Goal: Information Seeking & Learning: Learn about a topic

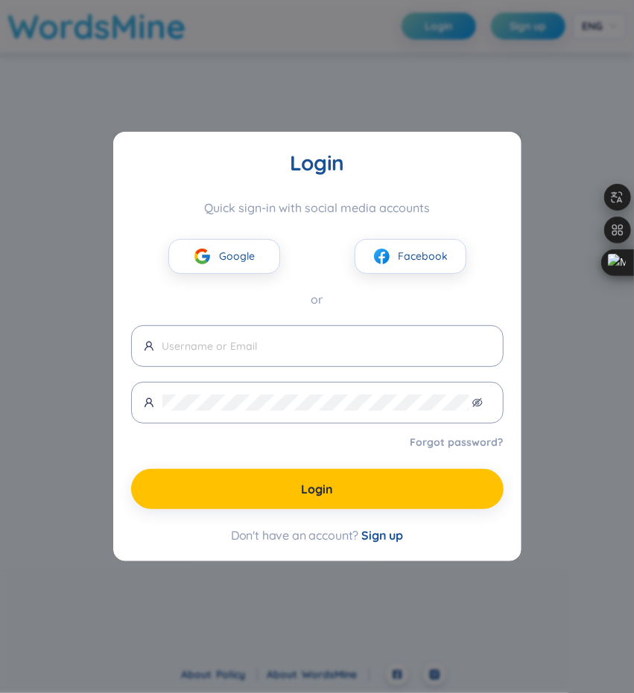
click at [216, 254] on button "Google" at bounding box center [224, 256] width 112 height 35
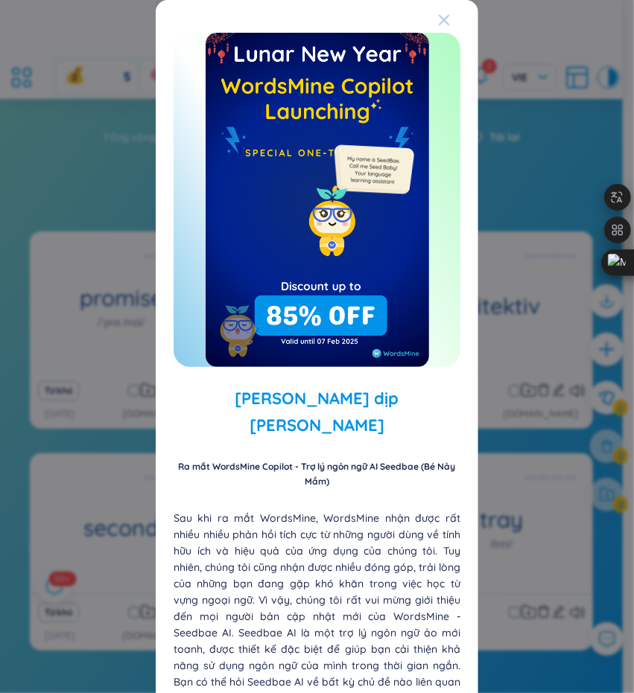
click at [439, 26] on span "Close" at bounding box center [458, 20] width 40 height 40
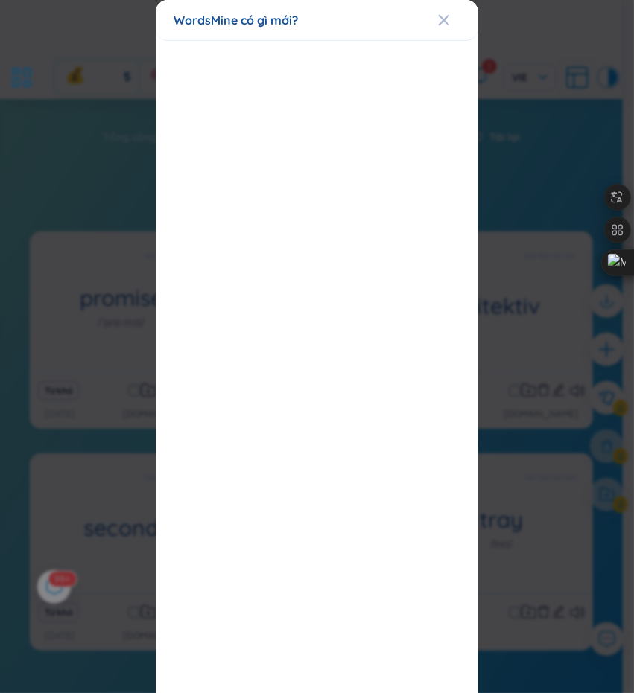
click at [439, 25] on icon "Close" at bounding box center [444, 20] width 12 height 12
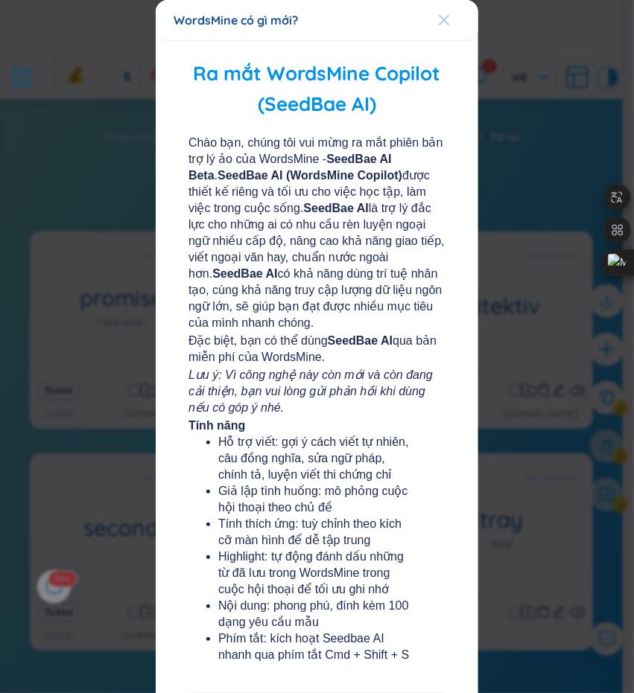
click at [438, 31] on div "Close" at bounding box center [444, 20] width 12 height 40
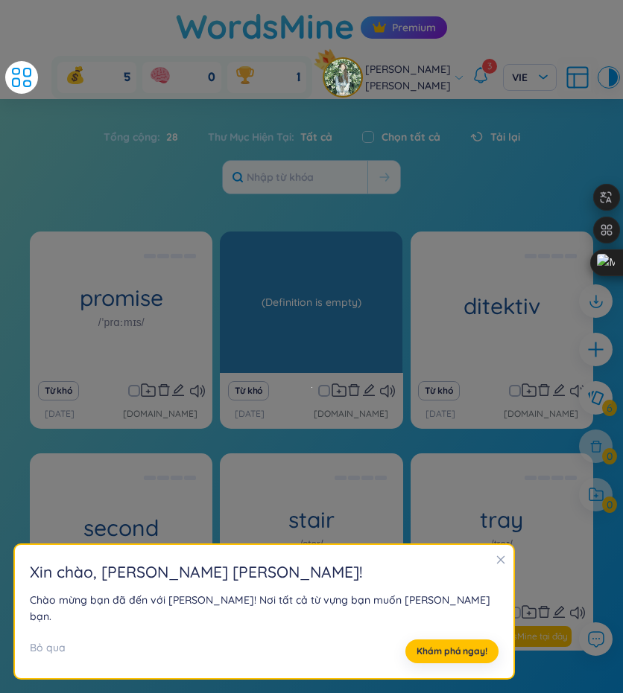
click at [362, 360] on div "(Definition is empty)" at bounding box center [311, 302] width 168 height 134
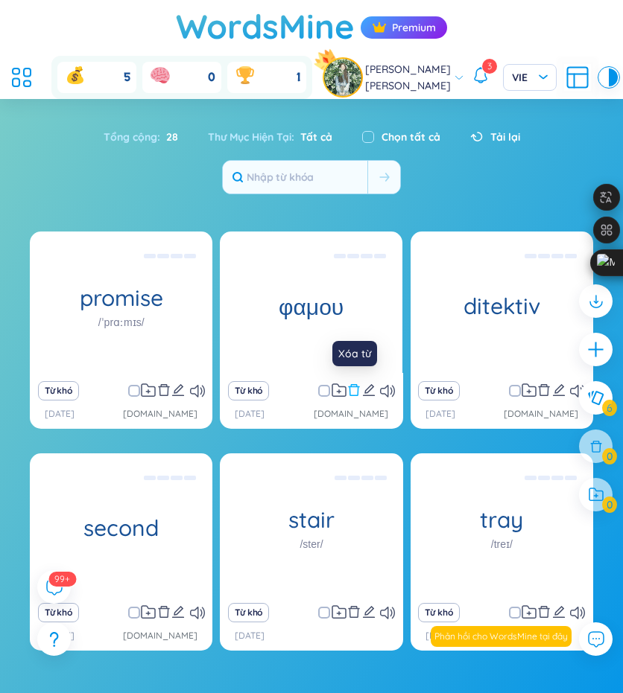
click at [350, 397] on button at bounding box center [353, 391] width 13 height 21
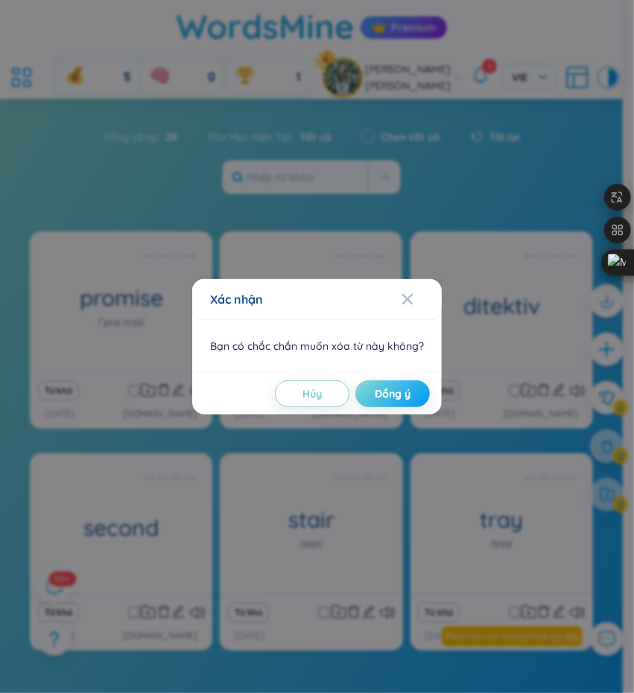
click at [362, 400] on button "Đồng ý" at bounding box center [392, 394] width 74 height 27
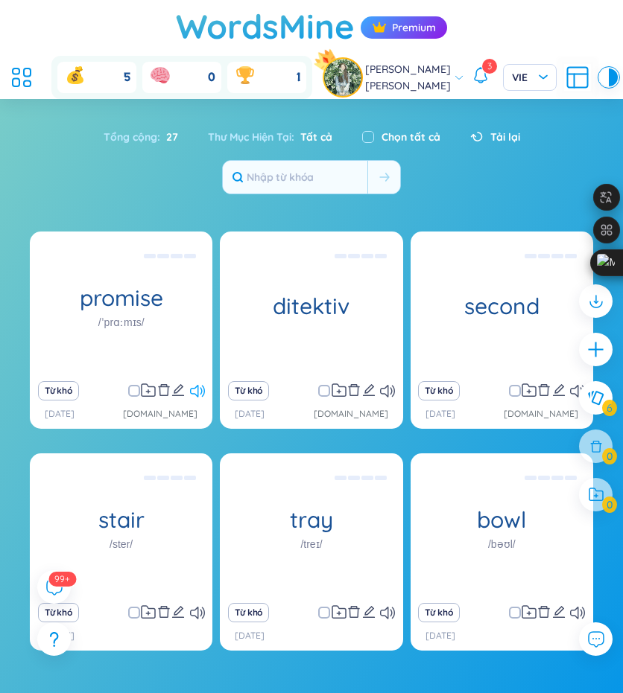
click at [200, 395] on icon at bounding box center [197, 391] width 15 height 13
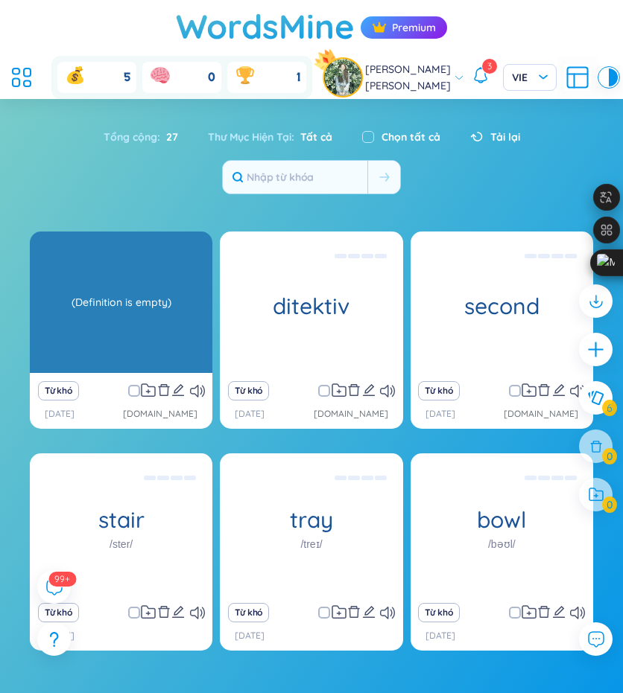
click at [118, 333] on div "(Definition is empty)" at bounding box center [121, 302] width 168 height 134
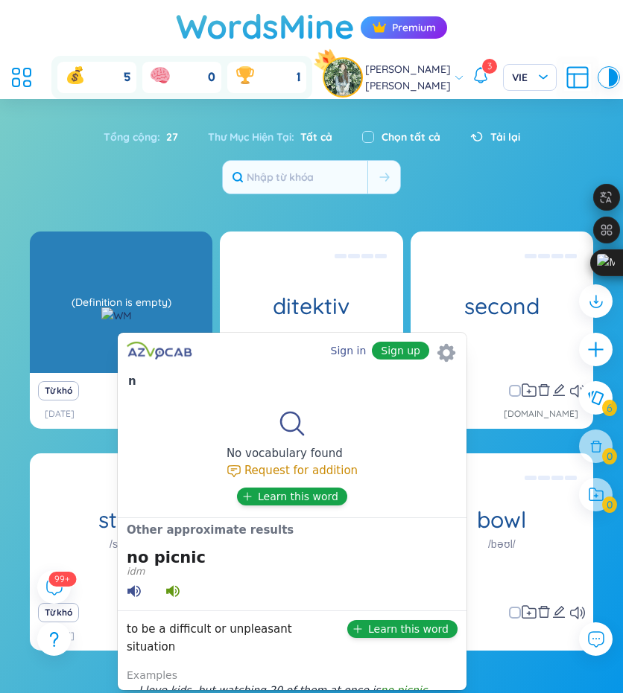
click at [110, 280] on div "(Definition is empty)" at bounding box center [121, 302] width 168 height 134
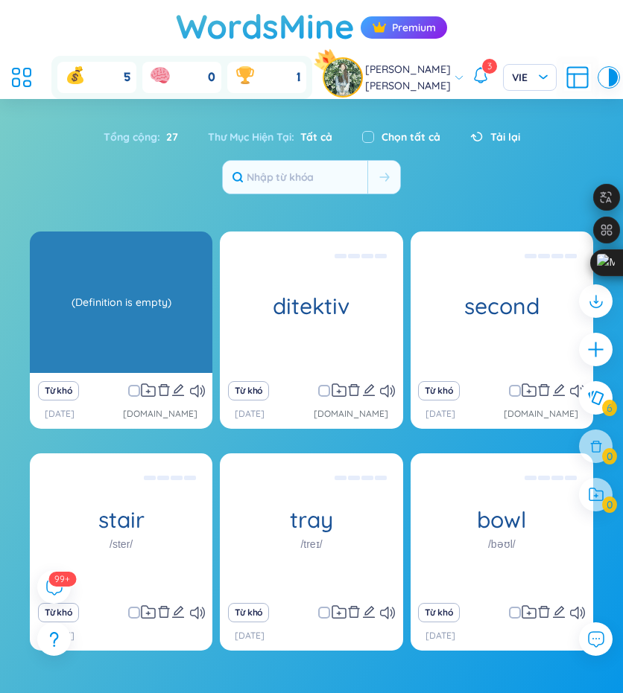
click at [58, 354] on div "(Definition is empty)" at bounding box center [121, 302] width 168 height 134
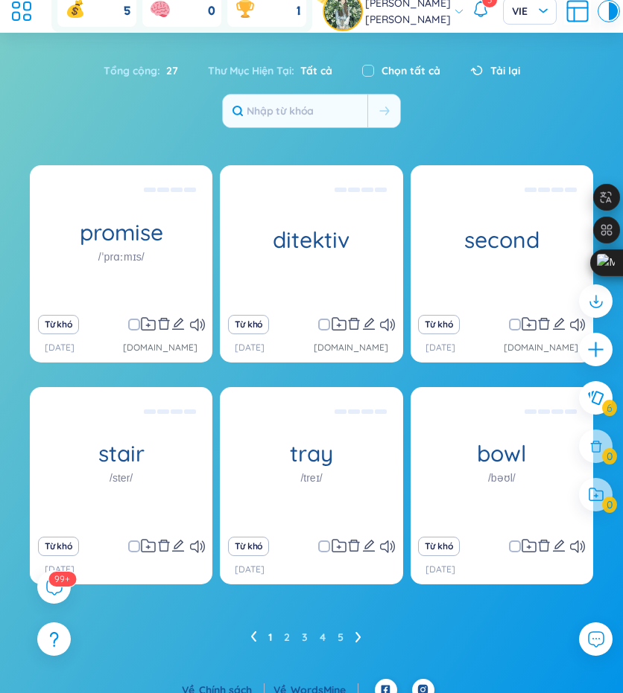
scroll to position [80, 0]
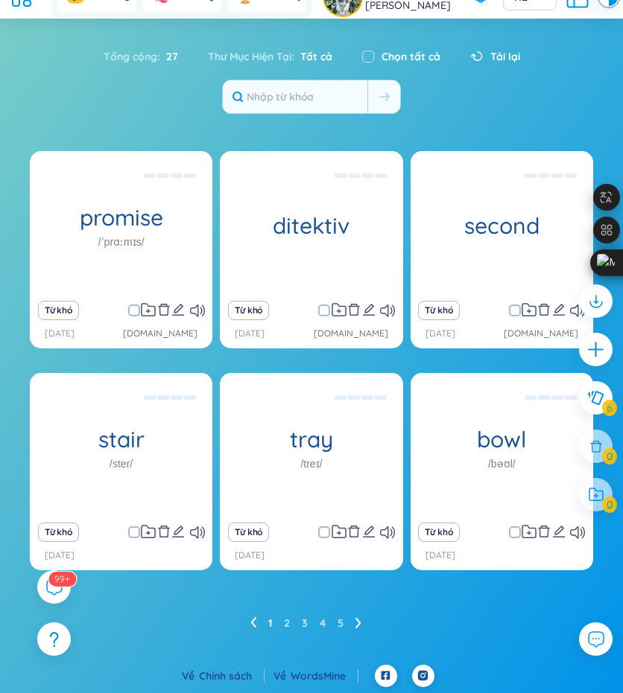
click at [359, 617] on icon at bounding box center [358, 622] width 6 height 11
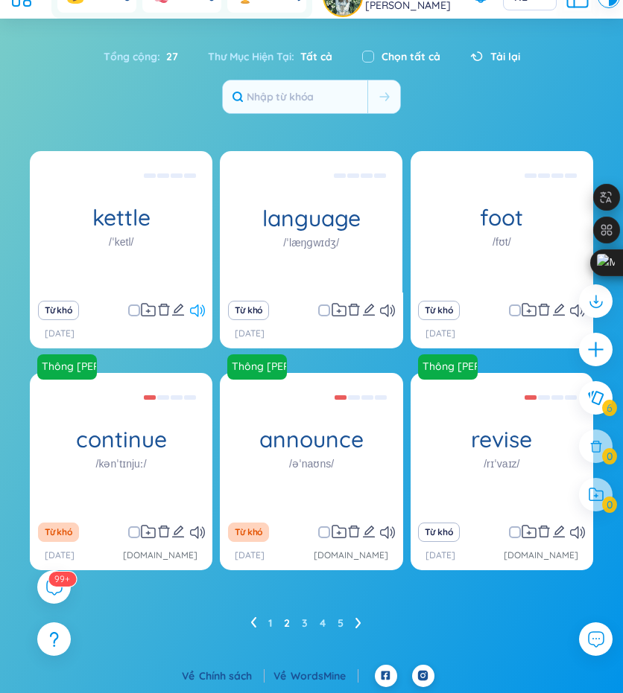
click at [194, 311] on icon at bounding box center [197, 311] width 15 height 13
click at [569, 311] on div "Từ khó" at bounding box center [502, 310] width 168 height 21
click at [575, 311] on div at bounding box center [595, 405] width 48 height 257
click at [572, 320] on div at bounding box center [595, 405] width 48 height 257
click at [576, 314] on div at bounding box center [595, 405] width 48 height 257
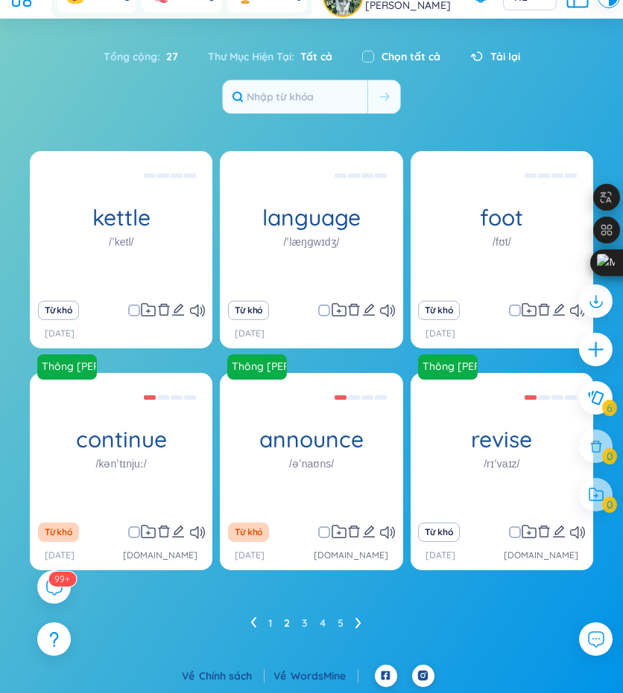
click at [573, 309] on div at bounding box center [595, 405] width 48 height 257
click at [571, 317] on div at bounding box center [595, 405] width 48 height 257
drag, startPoint x: 570, startPoint y: 315, endPoint x: 573, endPoint y: 299, distance: 15.9
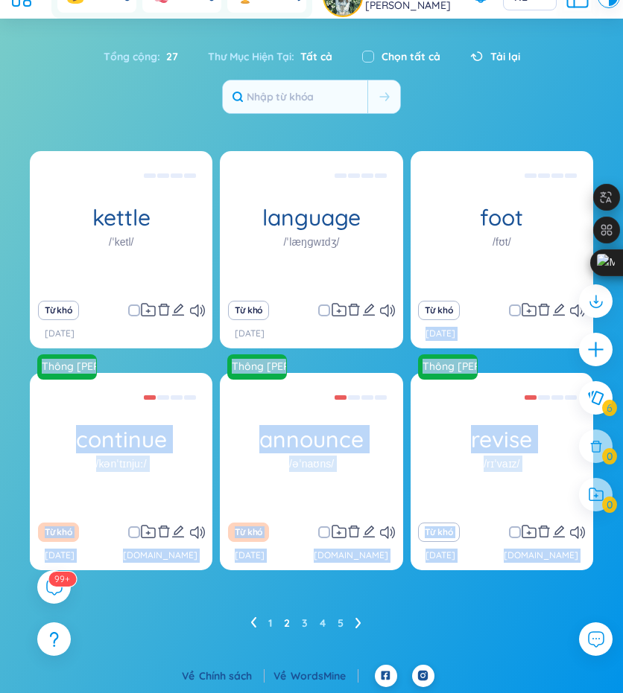
click at [569, 311] on section "[PERSON_NAME] : 27 Thư Mục [PERSON_NAME] : Tất cả Chọn tất cả [PERSON_NAME] ket…" at bounding box center [311, 350] width 623 height 632
click at [574, 315] on div at bounding box center [595, 405] width 48 height 257
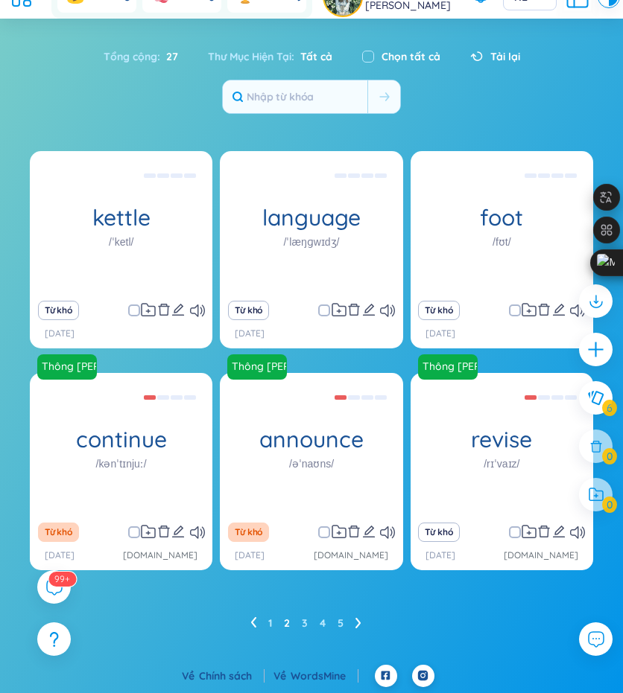
click at [574, 315] on div at bounding box center [595, 405] width 48 height 257
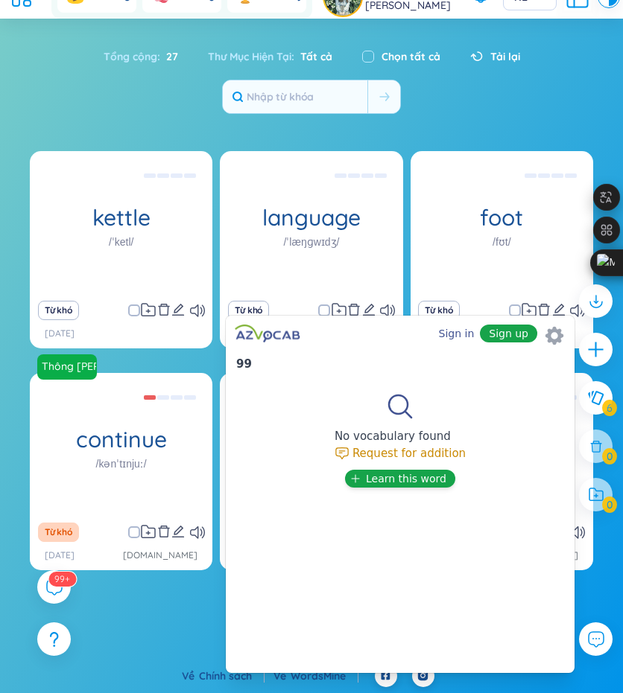
click at [574, 315] on div at bounding box center [595, 405] width 48 height 257
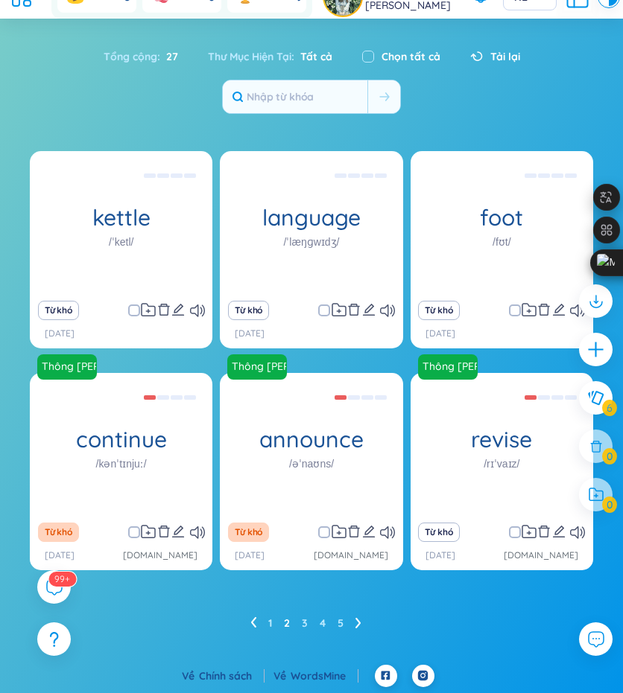
click at [575, 313] on div at bounding box center [595, 405] width 48 height 257
click at [570, 309] on icon at bounding box center [577, 311] width 15 height 13
click at [579, 534] on div at bounding box center [595, 405] width 48 height 257
click at [573, 528] on div at bounding box center [595, 405] width 48 height 257
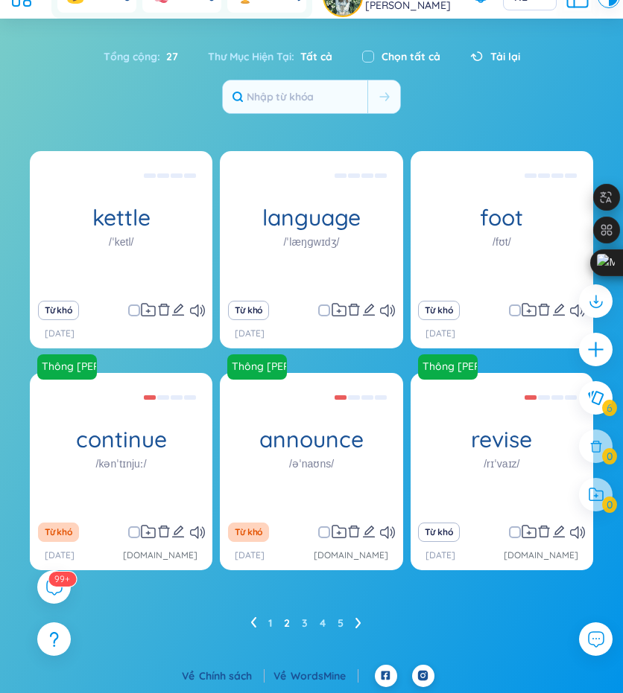
click at [576, 540] on div "Từ khó" at bounding box center [502, 532] width 168 height 21
click at [573, 535] on icon at bounding box center [577, 533] width 15 height 13
